Goal: Navigation & Orientation: Understand site structure

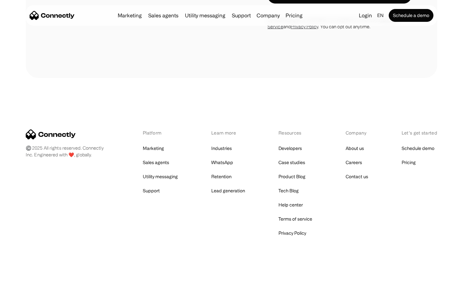
scroll to position [259, 0]
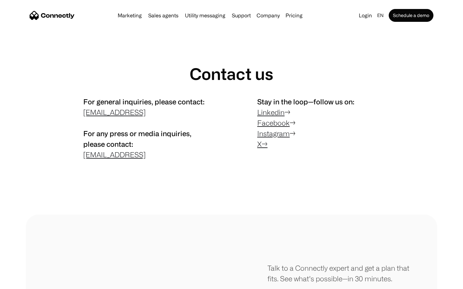
scroll to position [435, 0]
